Goal: Check status: Check status

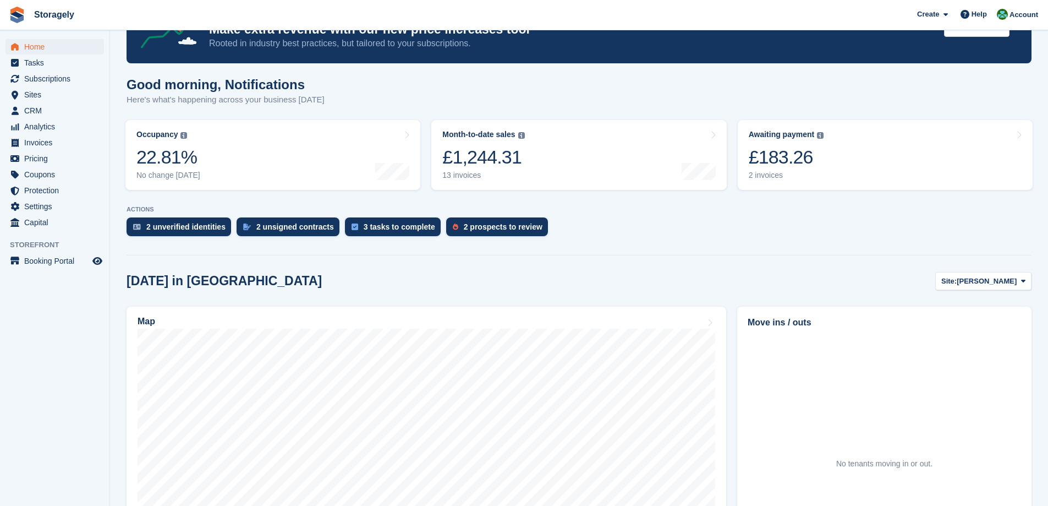
scroll to position [110, 0]
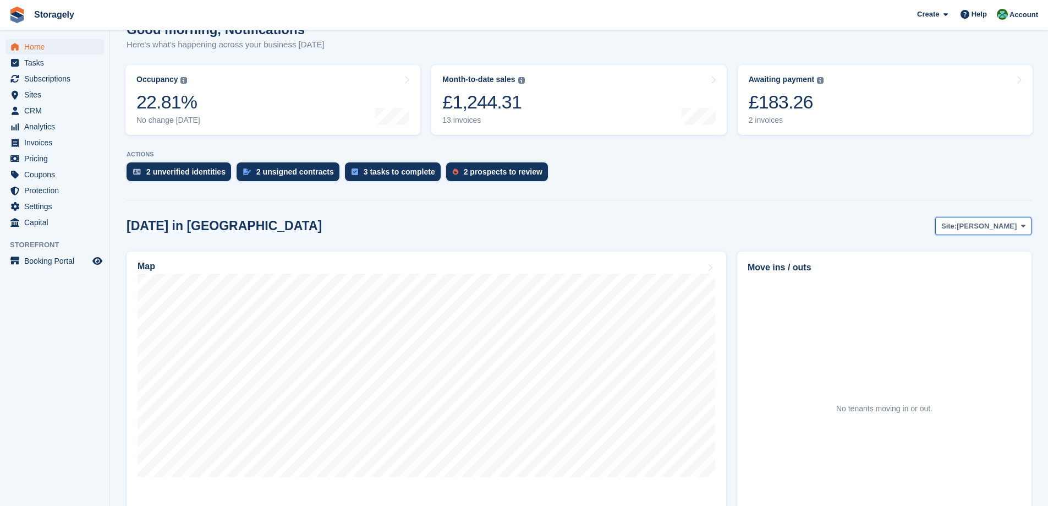
click at [957, 227] on span "Site:" at bounding box center [948, 226] width 15 height 11
click at [962, 272] on link "[PERSON_NAME]" at bounding box center [979, 272] width 96 height 20
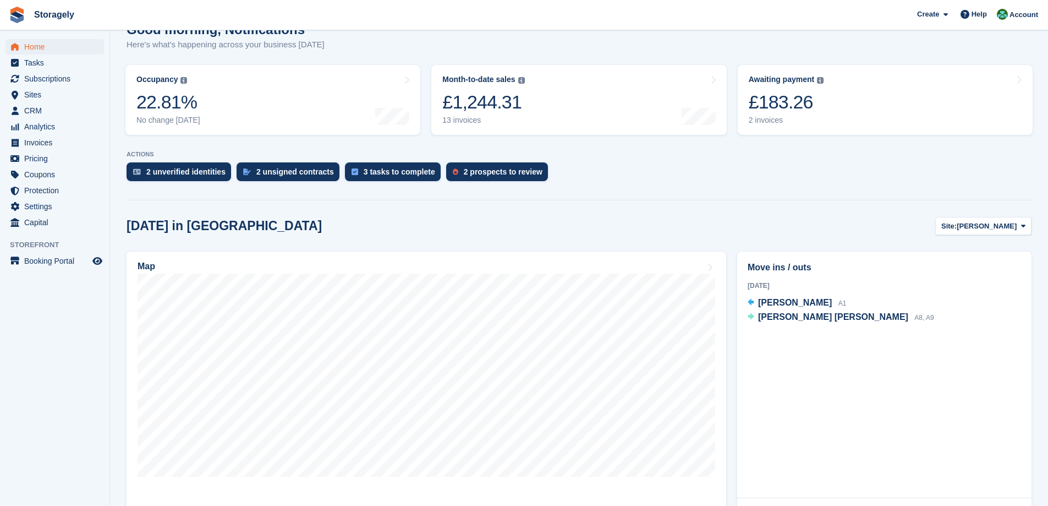
scroll to position [275, 0]
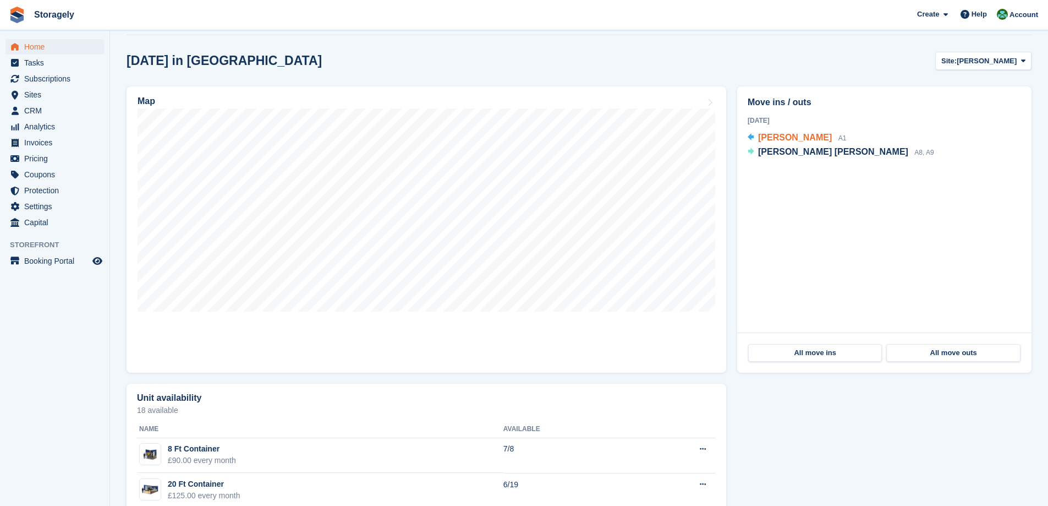
click at [776, 139] on span "Leo Mcelhone" at bounding box center [795, 137] width 74 height 9
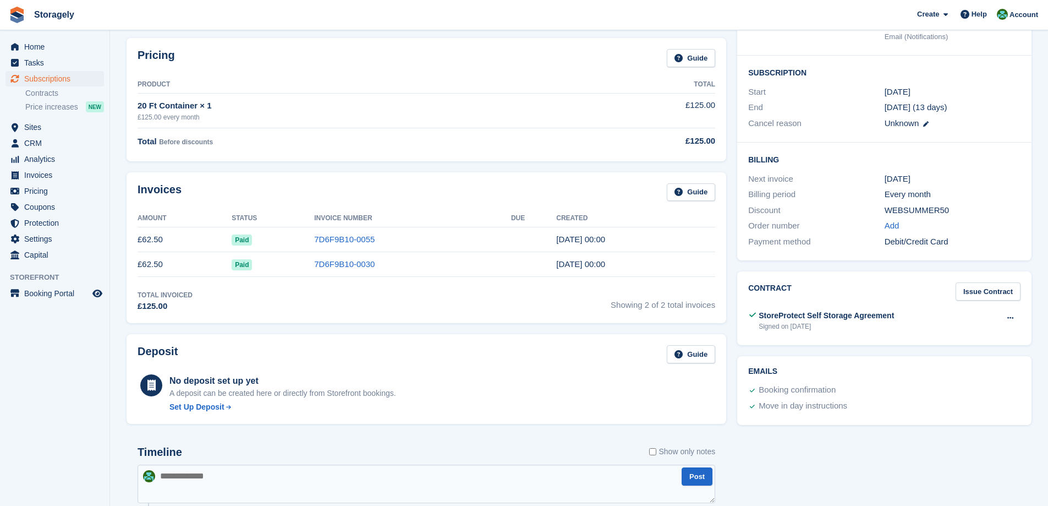
scroll to position [440, 0]
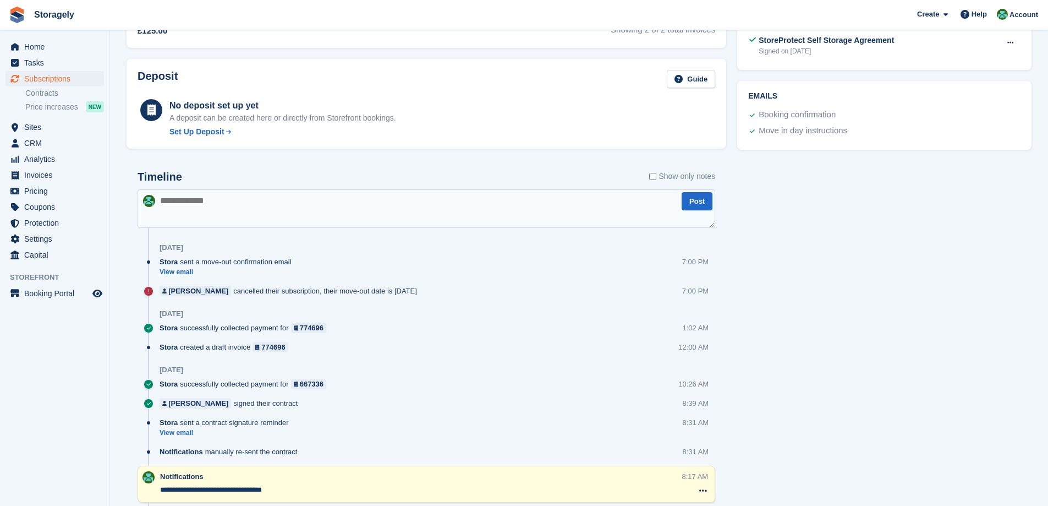
click at [758, 320] on div "Tasks 0 Add No tasks related to Subscription #99250 Booking Customer [PERSON_NA…" at bounding box center [884, 221] width 305 height 1168
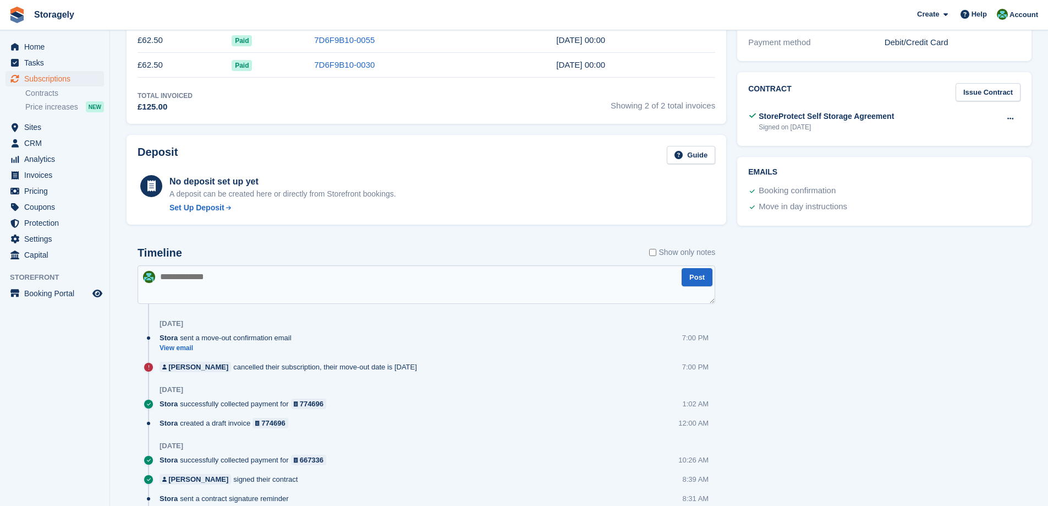
scroll to position [0, 0]
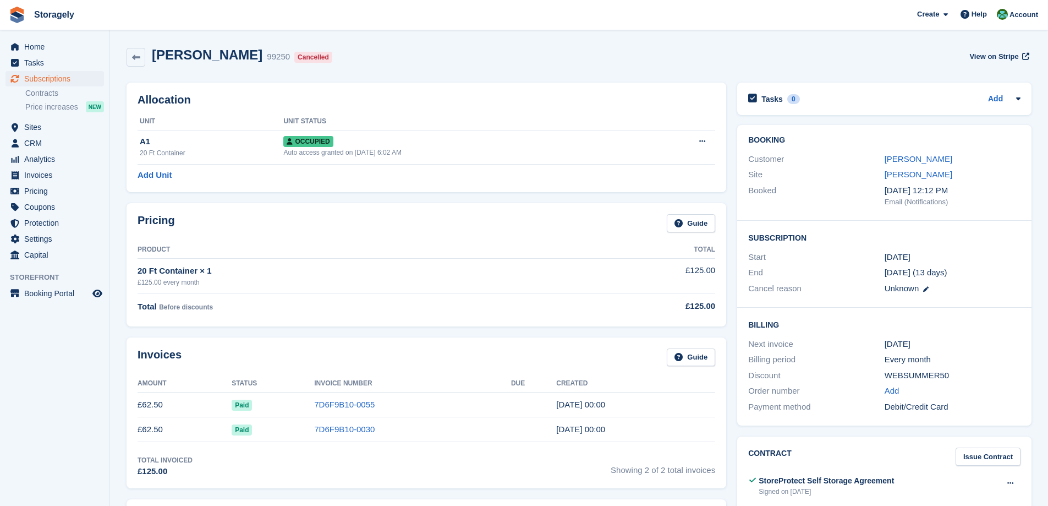
click at [53, 51] on span "Home" at bounding box center [57, 46] width 66 height 15
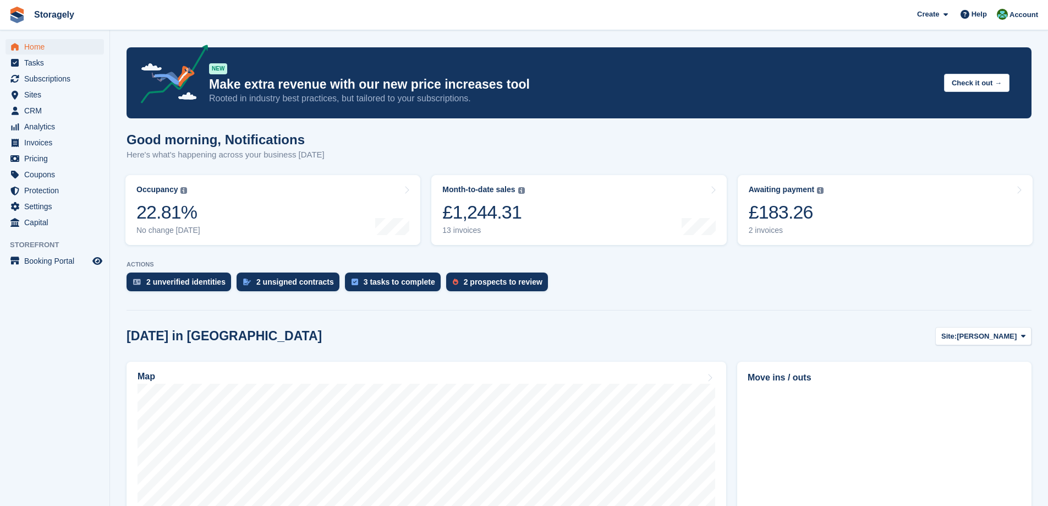
click at [424, 203] on turbo-frame "Occupancy The percentage of all currently allocated units in terms of area. Inc…" at bounding box center [273, 209] width 306 height 81
